Goal: Task Accomplishment & Management: Complete application form

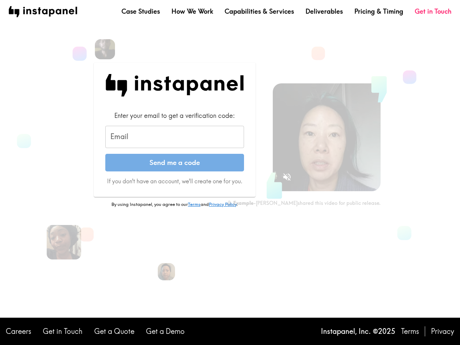
click at [230, 172] on form "Enter your email to get a verification code: Email Email Send me a code If you …" at bounding box center [174, 148] width 139 height 74
click at [105, 49] on img at bounding box center [105, 49] width 22 height 22
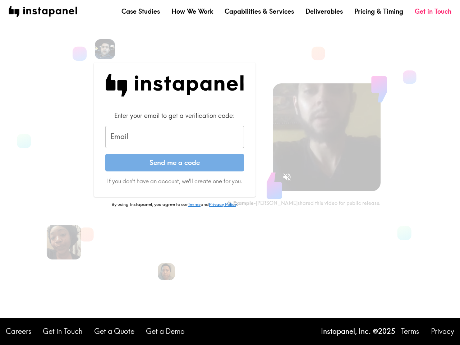
click at [175, 137] on input "Email" at bounding box center [174, 137] width 139 height 22
click at [64, 242] on img at bounding box center [64, 242] width 38 height 38
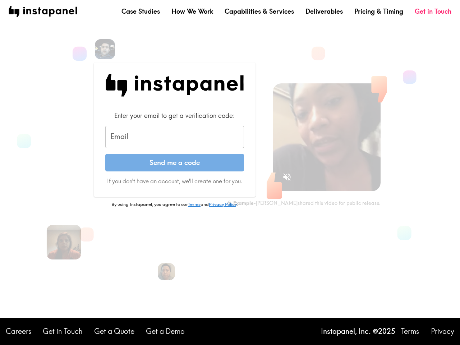
click at [287, 177] on icon "Sound is off" at bounding box center [287, 177] width 8 height 8
click at [327, 137] on video at bounding box center [327, 137] width 108 height 108
click at [166, 272] on img at bounding box center [166, 271] width 19 height 19
